Goal: Check status: Check status

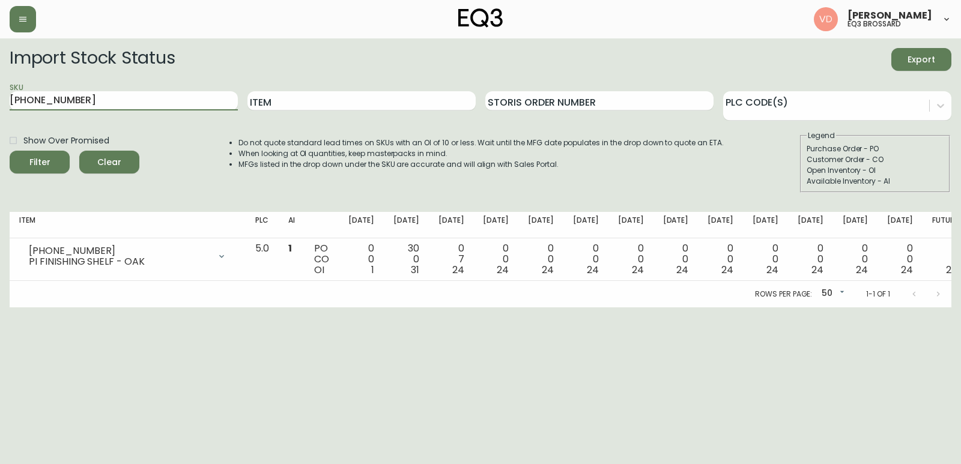
drag, startPoint x: 6, startPoint y: 109, endPoint x: 0, endPoint y: 112, distance: 6.7
click at [0, 112] on main "Import Stock Status Export SKU [PHONE_NUMBER] Item Storis Order Number PLC Code…" at bounding box center [480, 172] width 961 height 269
paste input "3020-846-15-A"
click at [10, 151] on button "Filter" at bounding box center [40, 162] width 60 height 23
drag, startPoint x: 151, startPoint y: 102, endPoint x: 0, endPoint y: 105, distance: 151.4
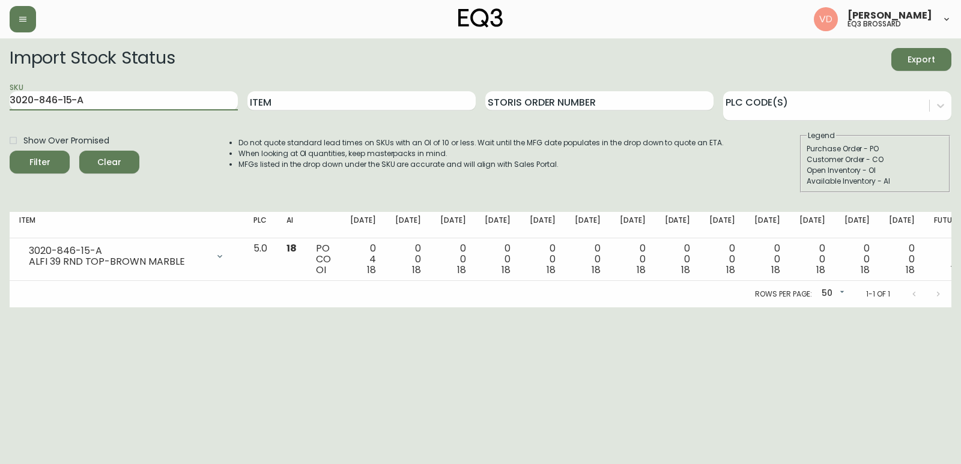
click at [0, 105] on main "Import Stock Status Export SKU 3020-846-15-A Item Storis Order Number PLC Code(…" at bounding box center [480, 172] width 961 height 269
paste input "B"
type input "3020-846-15-B"
click at [10, 151] on button "Filter" at bounding box center [40, 162] width 60 height 23
click at [410, 308] on html "[PERSON_NAME] eq3 [PERSON_NAME] Import Stock Status Export SKU 3020-846-15-B It…" at bounding box center [480, 154] width 961 height 308
